Goal: Information Seeking & Learning: Learn about a topic

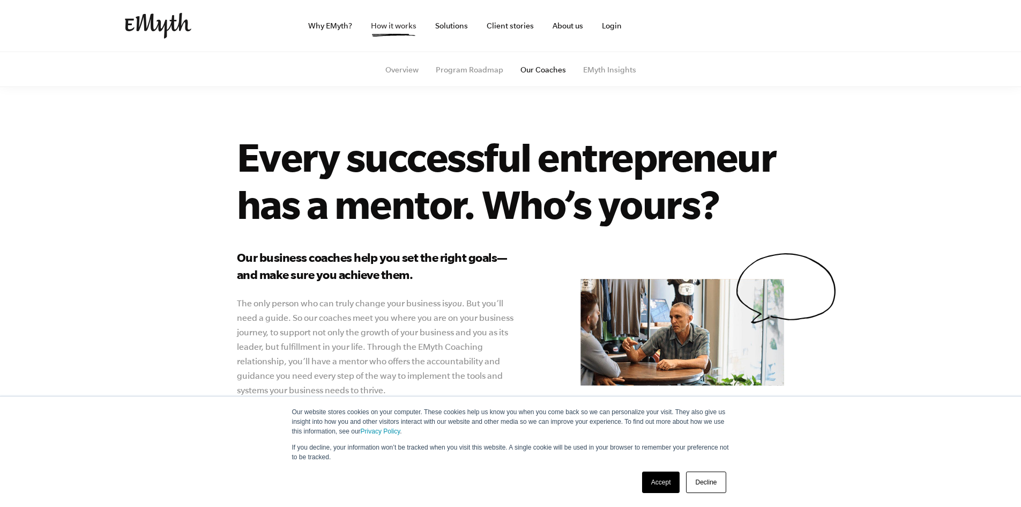
click at [378, 29] on link "How it works" at bounding box center [393, 25] width 63 height 51
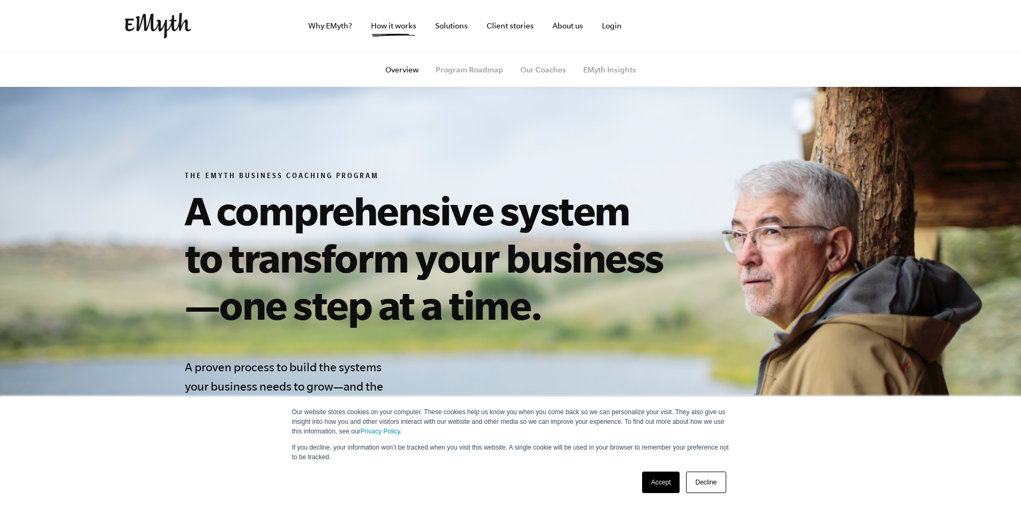
click at [657, 485] on link "Accept" at bounding box center [661, 481] width 38 height 21
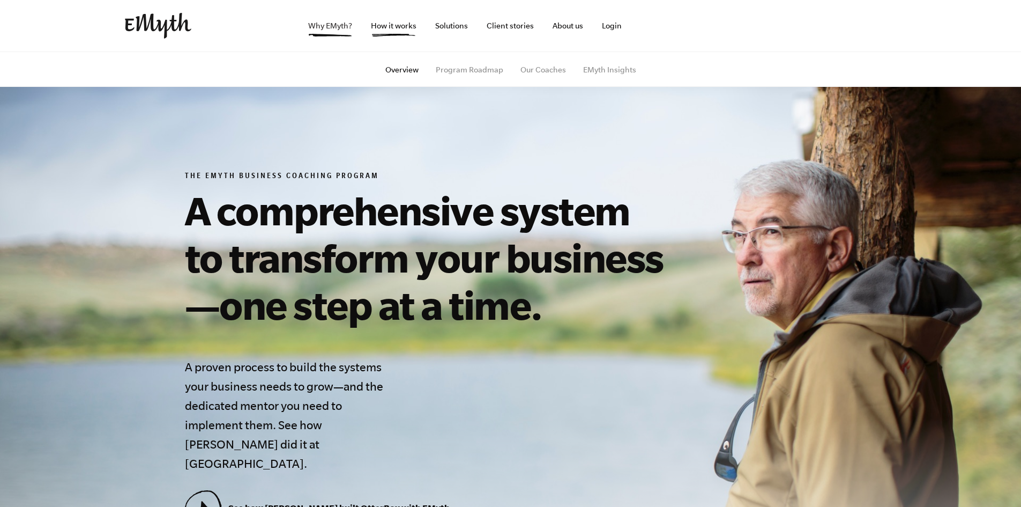
click at [342, 25] on link "Why EMyth?" at bounding box center [330, 25] width 61 height 51
